Goal: Navigation & Orientation: Find specific page/section

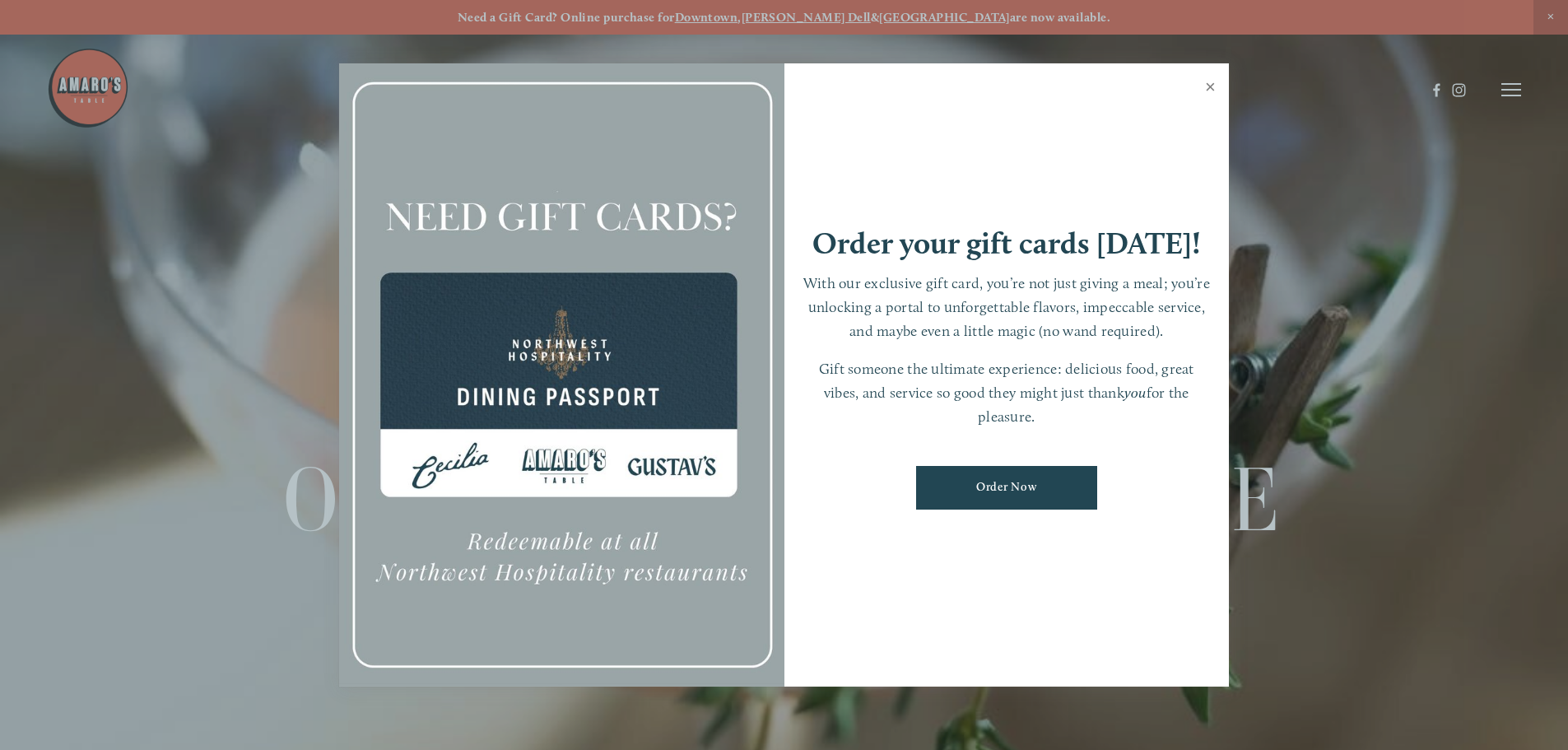
click at [1206, 93] on link "Close" at bounding box center [1211, 89] width 32 height 46
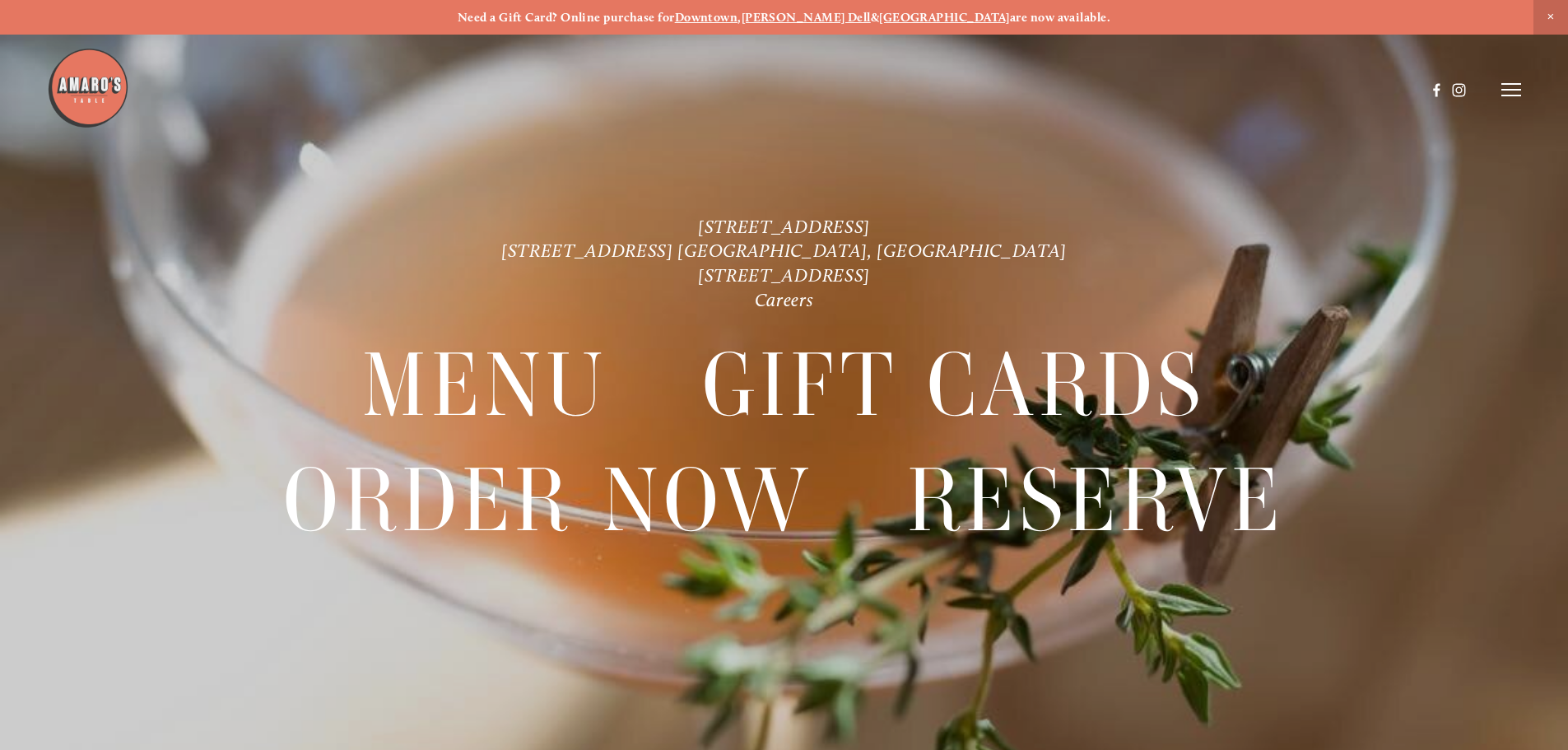
click at [1514, 89] on icon at bounding box center [1512, 89] width 20 height 15
click at [1157, 94] on span "Menu" at bounding box center [1166, 89] width 34 height 16
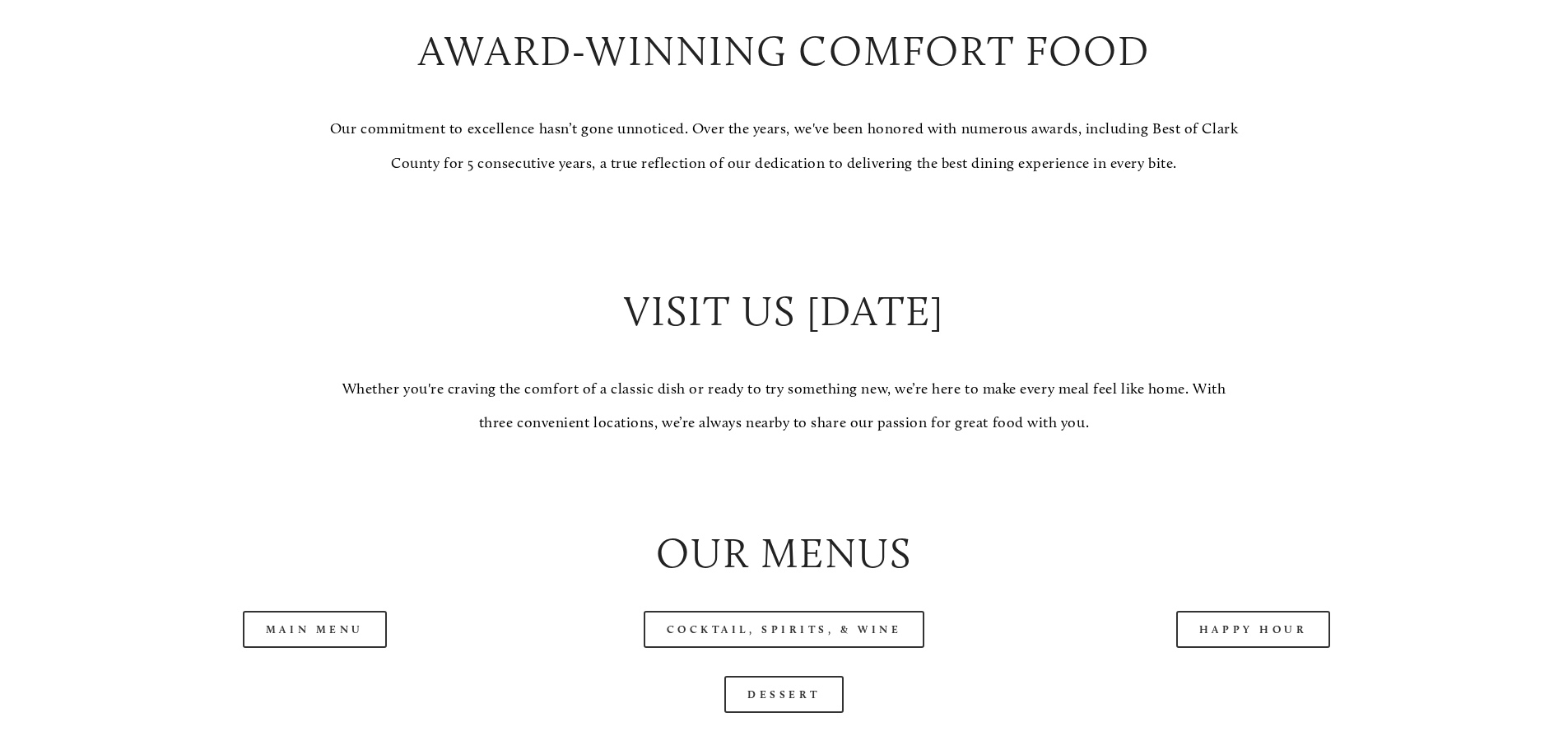
scroll to position [1729, 0]
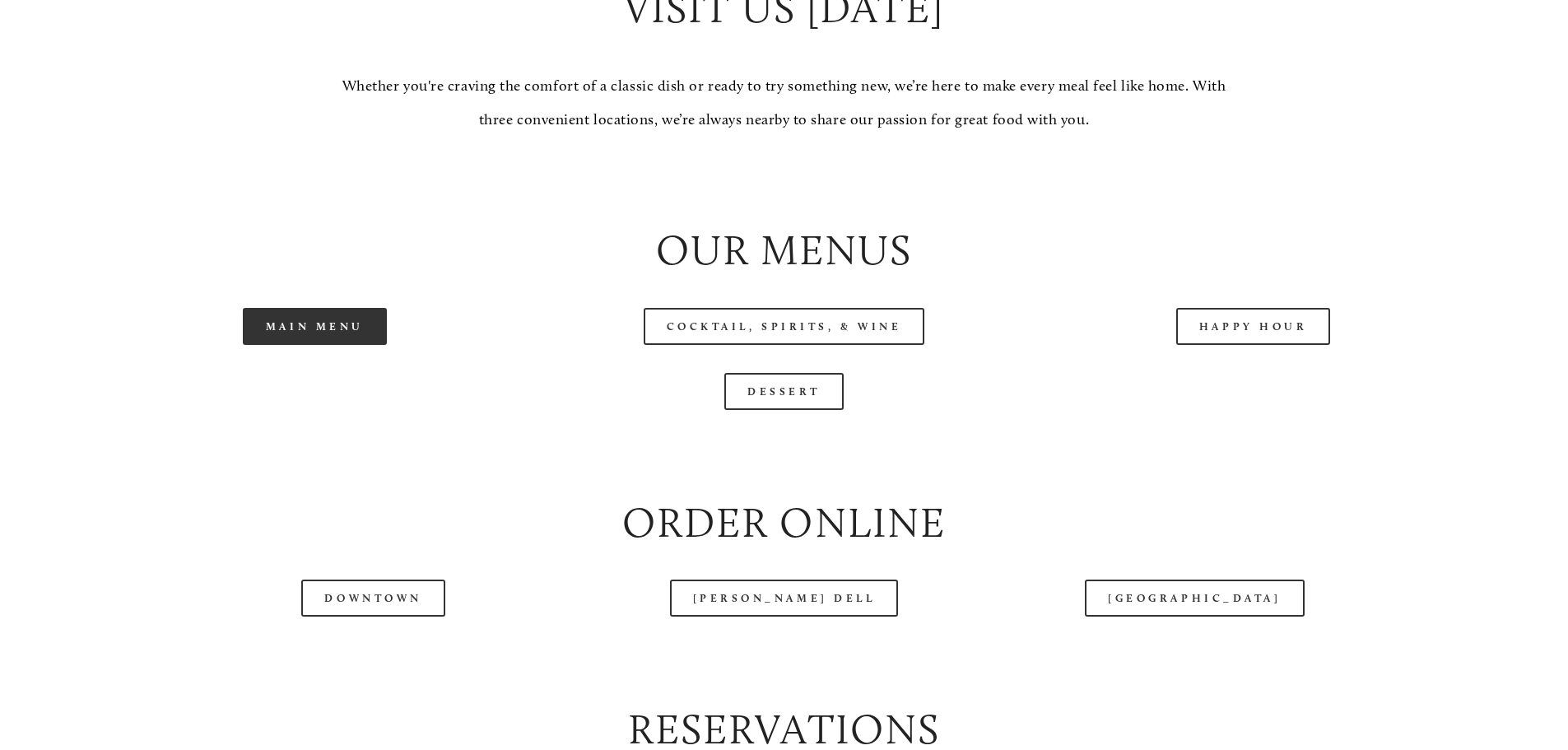
click at [328, 346] on link "Main Menu" at bounding box center [314, 327] width 144 height 38
